Goal: Find specific page/section: Locate item on page

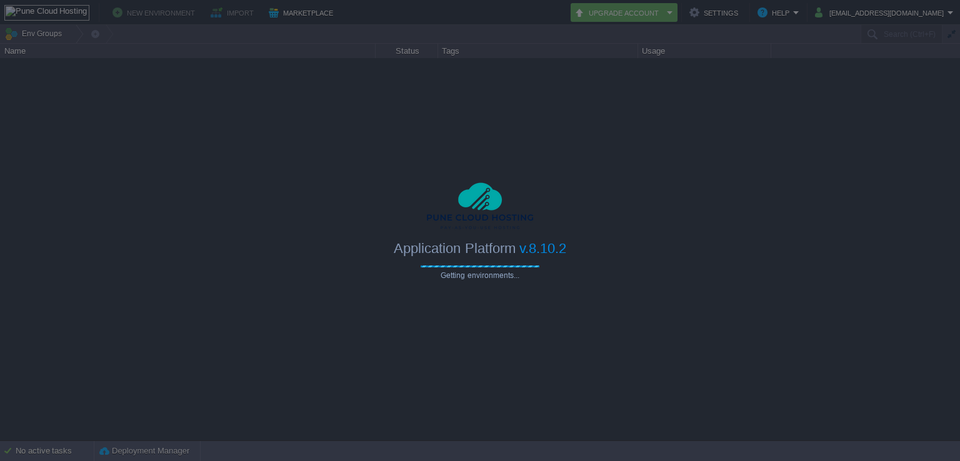
type input "Search (Ctrl+F)"
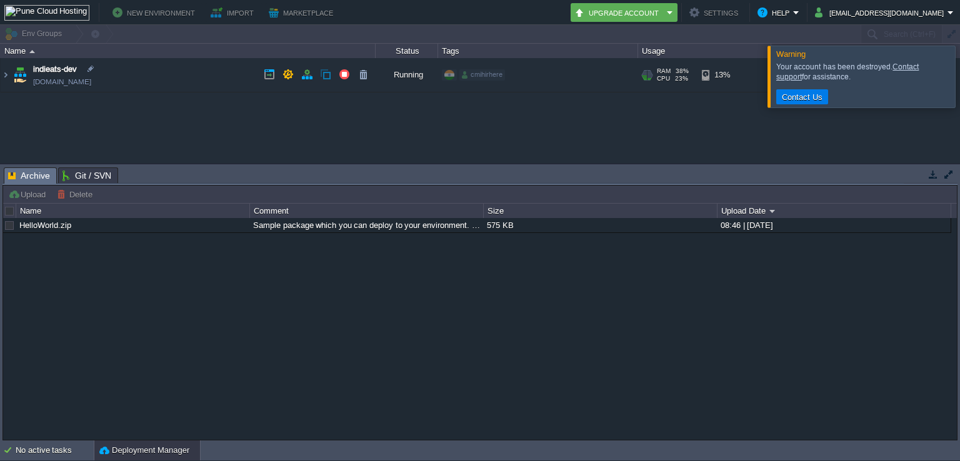
click at [118, 79] on td "indieats-dev indieats-dev.cloudjiffy.net" at bounding box center [188, 75] width 375 height 34
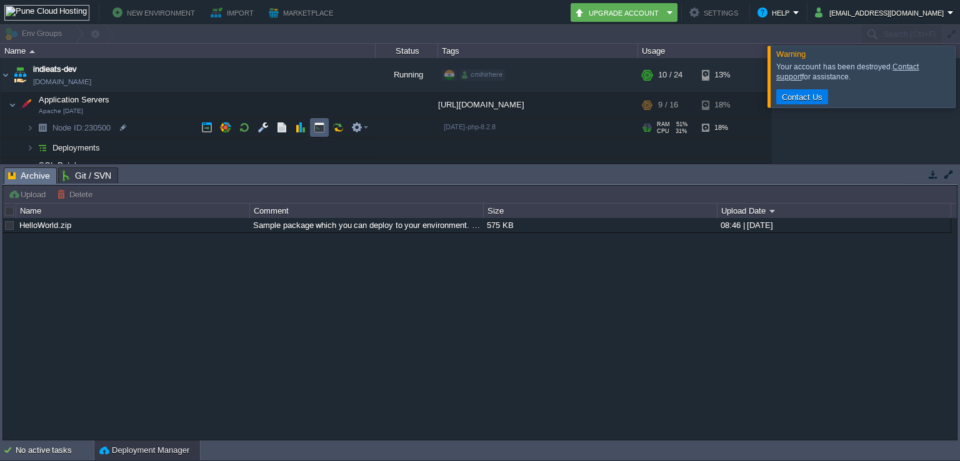
click at [318, 118] on td at bounding box center [319, 127] width 19 height 19
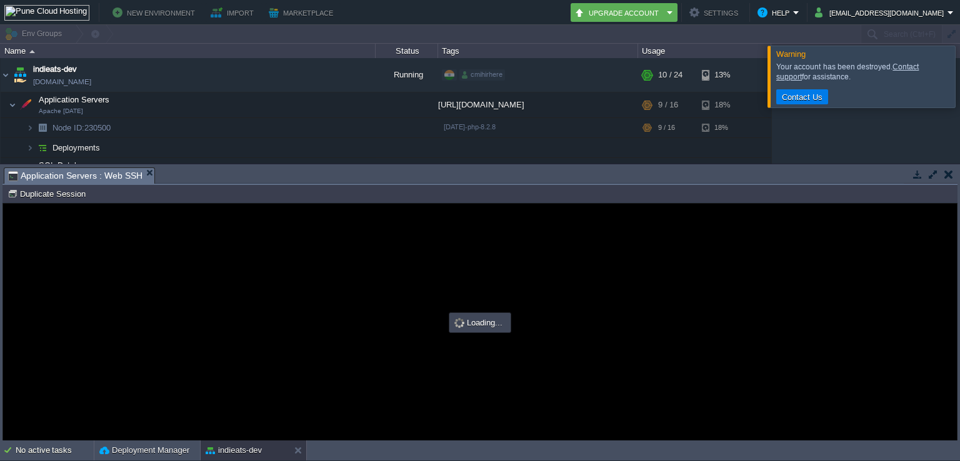
type input "#000000"
